Goal: Task Accomplishment & Management: Use online tool/utility

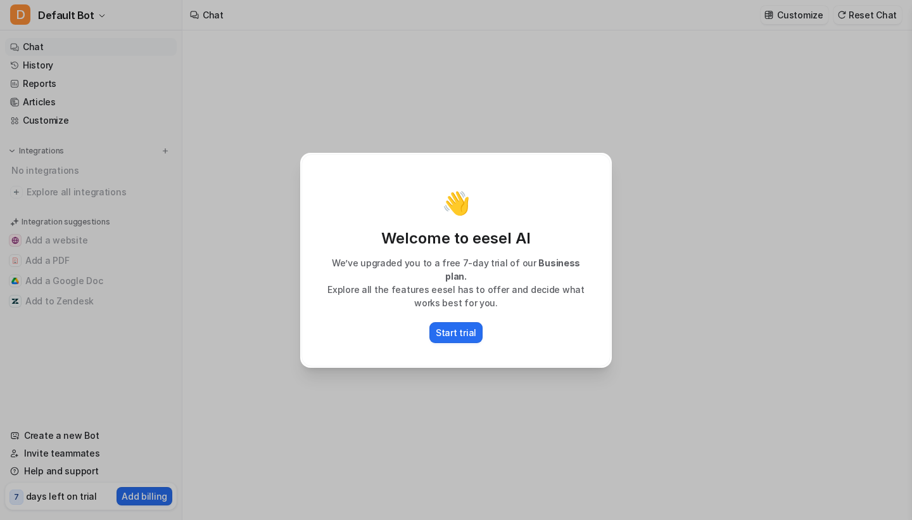
type textarea "**********"
click at [457, 326] on p "Start trial" at bounding box center [456, 332] width 41 height 13
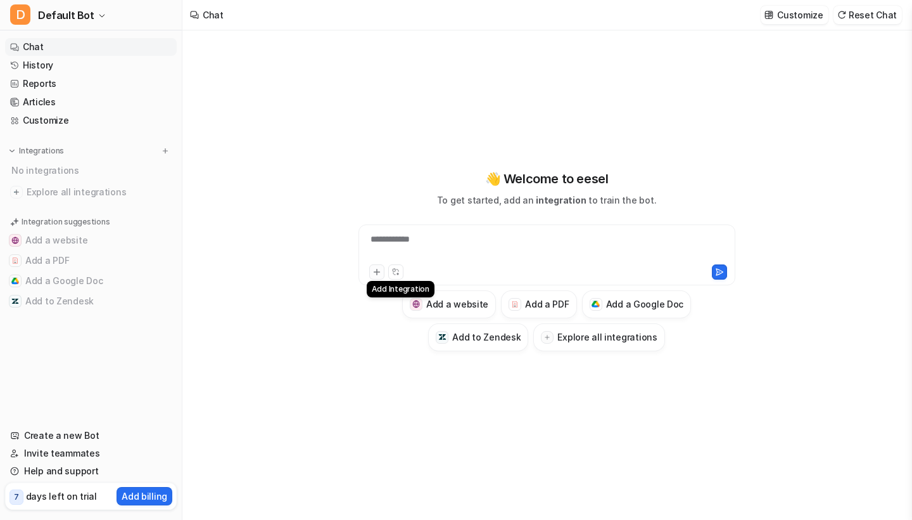
click at [378, 271] on icon at bounding box center [377, 271] width 9 height 9
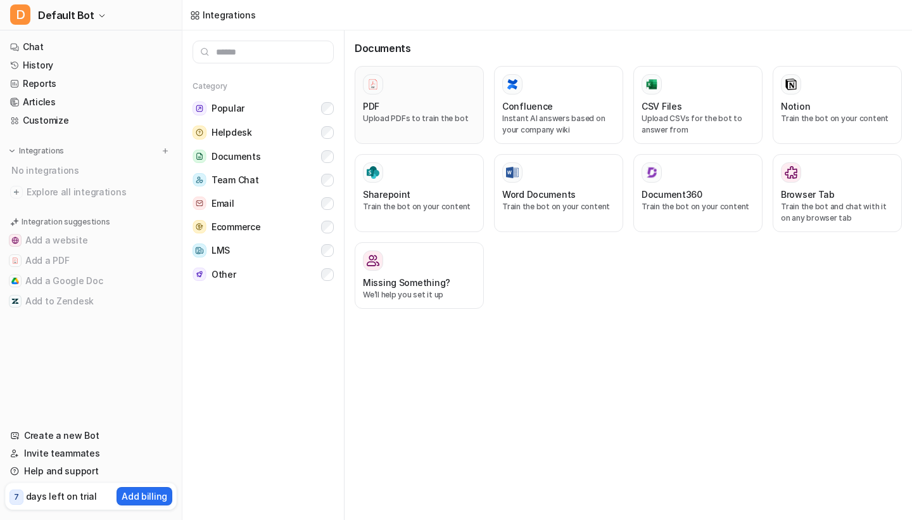
click at [410, 115] on p "Upload PDFs to train the bot" at bounding box center [419, 118] width 113 height 11
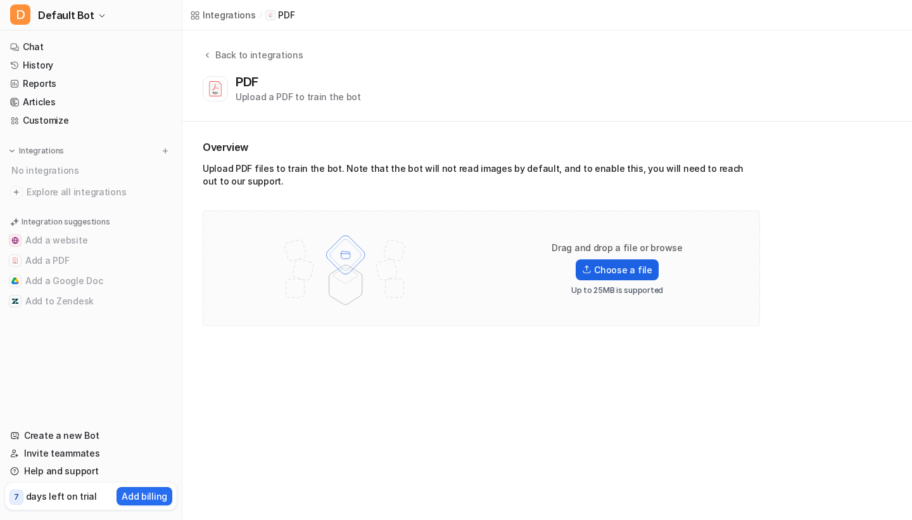
click at [641, 265] on label "Choose a file" at bounding box center [617, 269] width 82 height 21
click at [0, 0] on input "Choose a file" at bounding box center [0, 0] width 0 height 0
click at [132, 494] on p "Add billing" at bounding box center [145, 495] width 46 height 13
click at [614, 293] on p "Up to 25MB is supported" at bounding box center [618, 290] width 92 height 10
click at [621, 271] on label "Choose a file" at bounding box center [617, 269] width 82 height 21
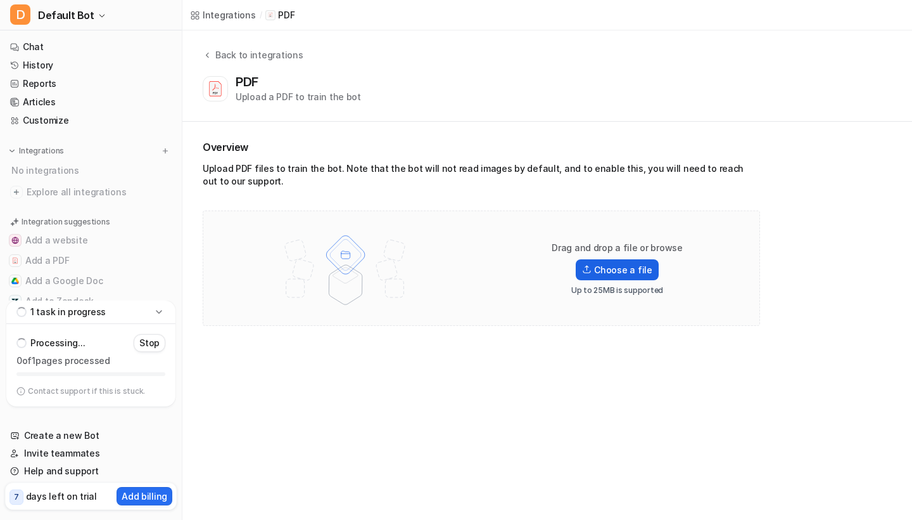
click at [0, 0] on input "Choose a file" at bounding box center [0, 0] width 0 height 0
click at [364, 277] on img at bounding box center [345, 268] width 165 height 89
click at [321, 267] on img at bounding box center [345, 268] width 165 height 89
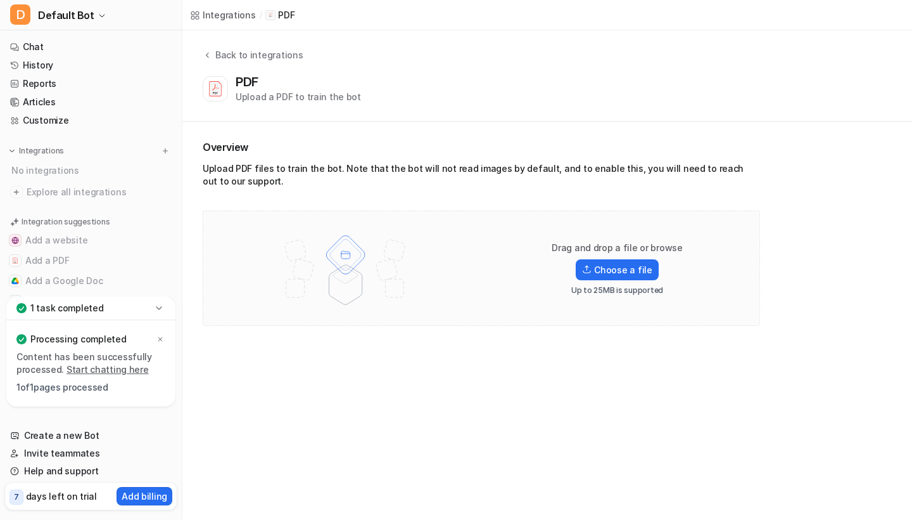
click at [638, 293] on p "Up to 25MB is supported" at bounding box center [618, 290] width 92 height 10
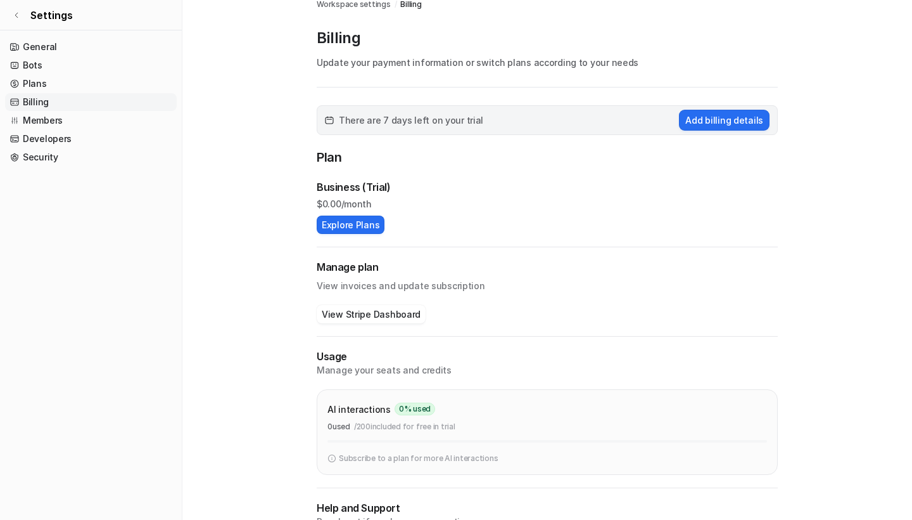
scroll to position [16, 0]
